Goal: Transaction & Acquisition: Purchase product/service

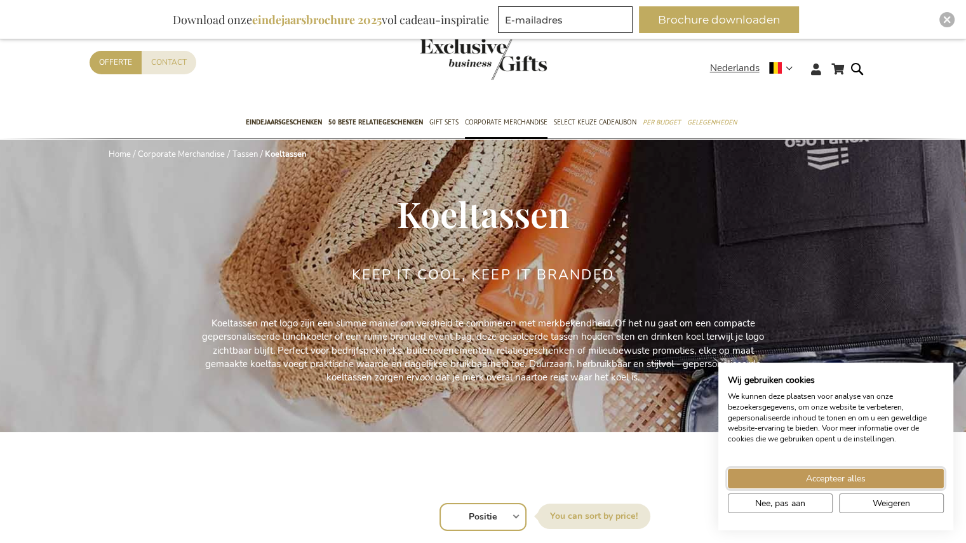
click at [472, 184] on span "Accepteer alles" at bounding box center [836, 478] width 60 height 13
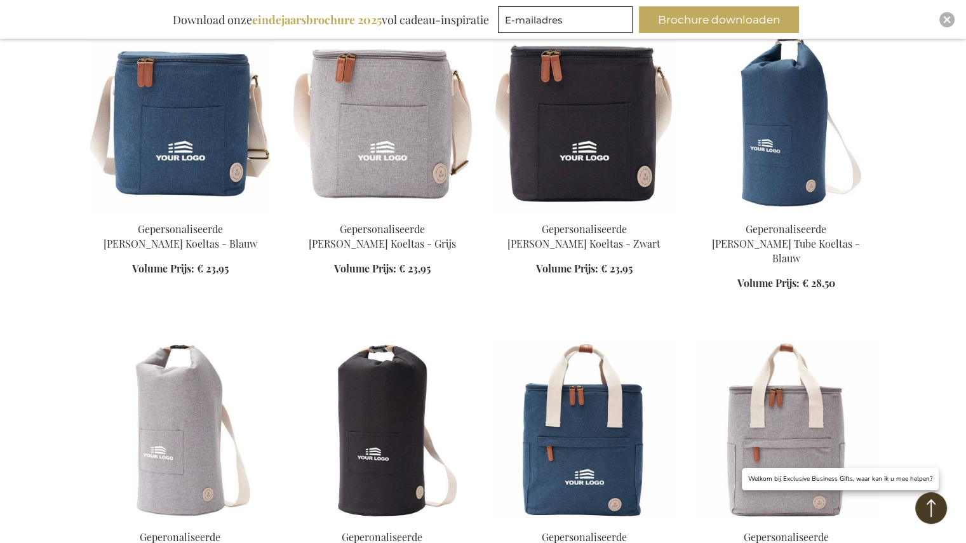
scroll to position [1016, 0]
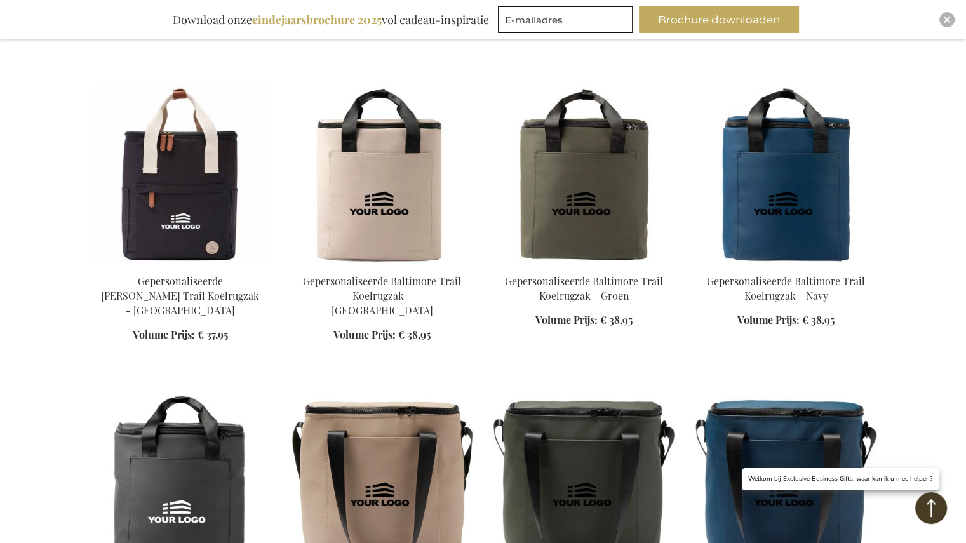
scroll to position [1397, 0]
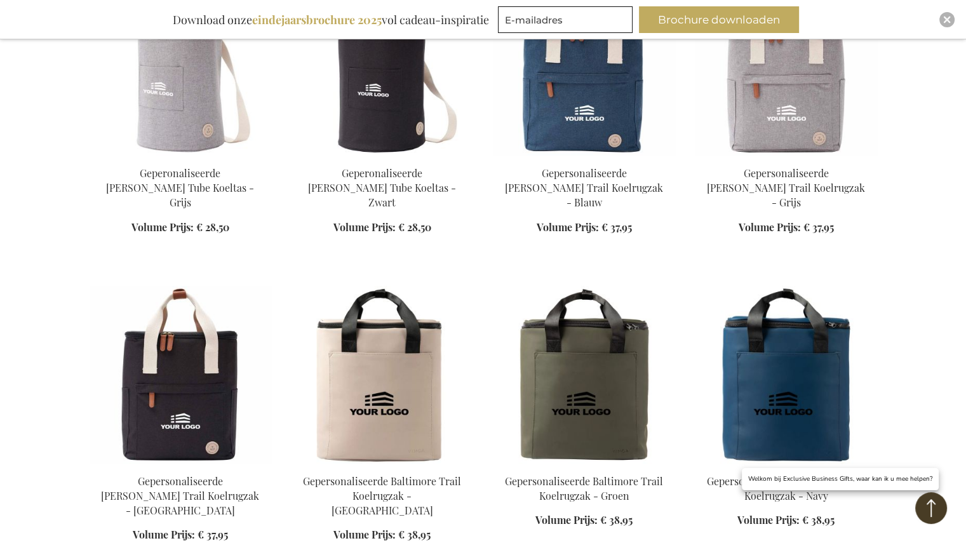
scroll to position [1016, 0]
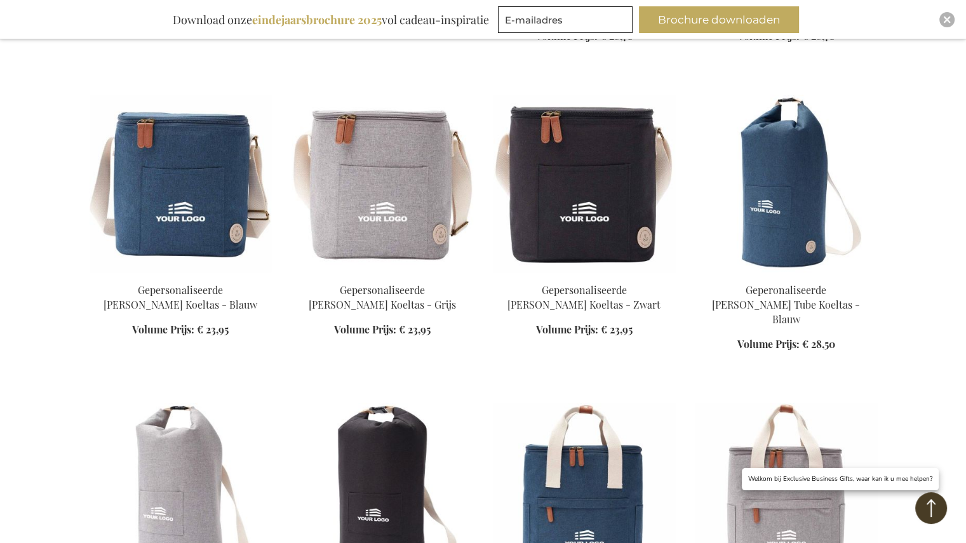
scroll to position [762, 0]
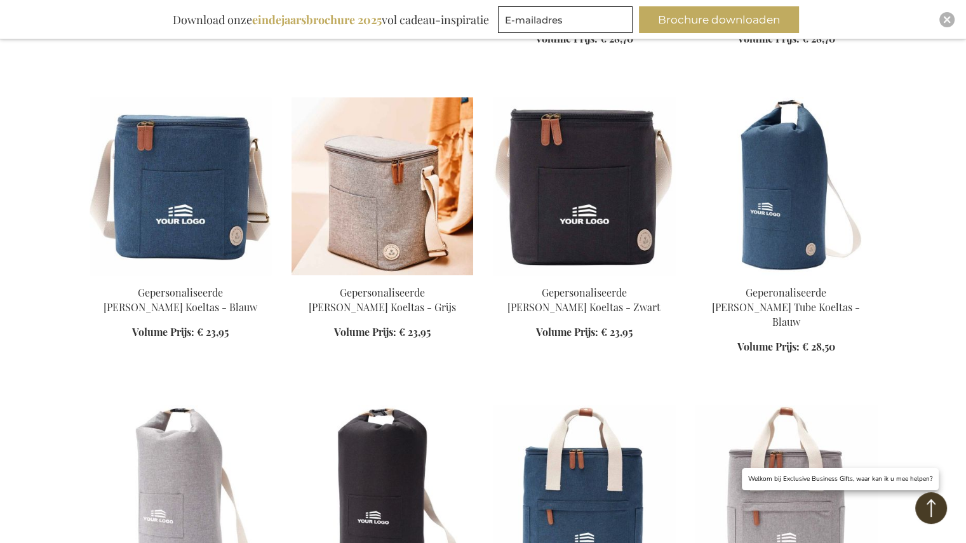
click at [326, 184] on img at bounding box center [382, 186] width 182 height 178
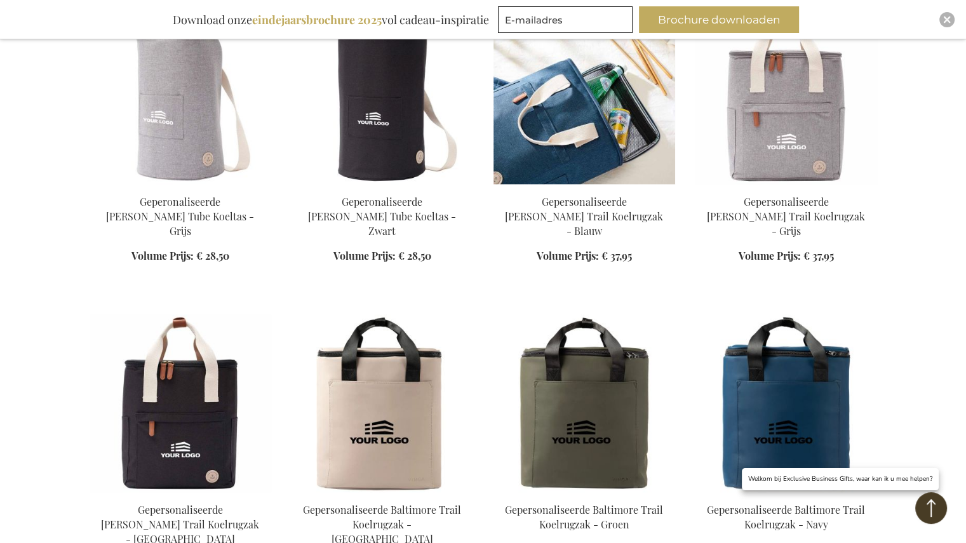
scroll to position [960, 0]
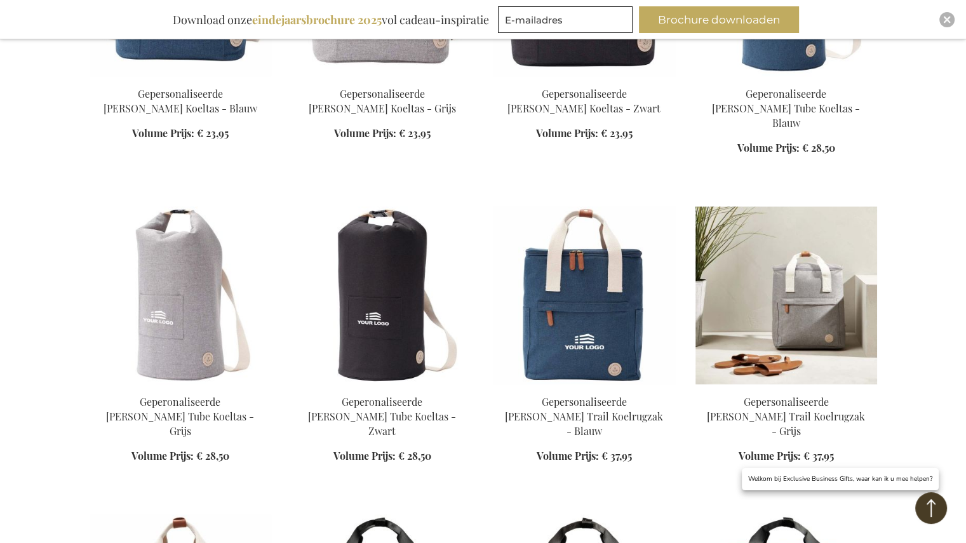
click at [779, 291] on img at bounding box center [786, 295] width 182 height 178
